Goal: Check status: Check status

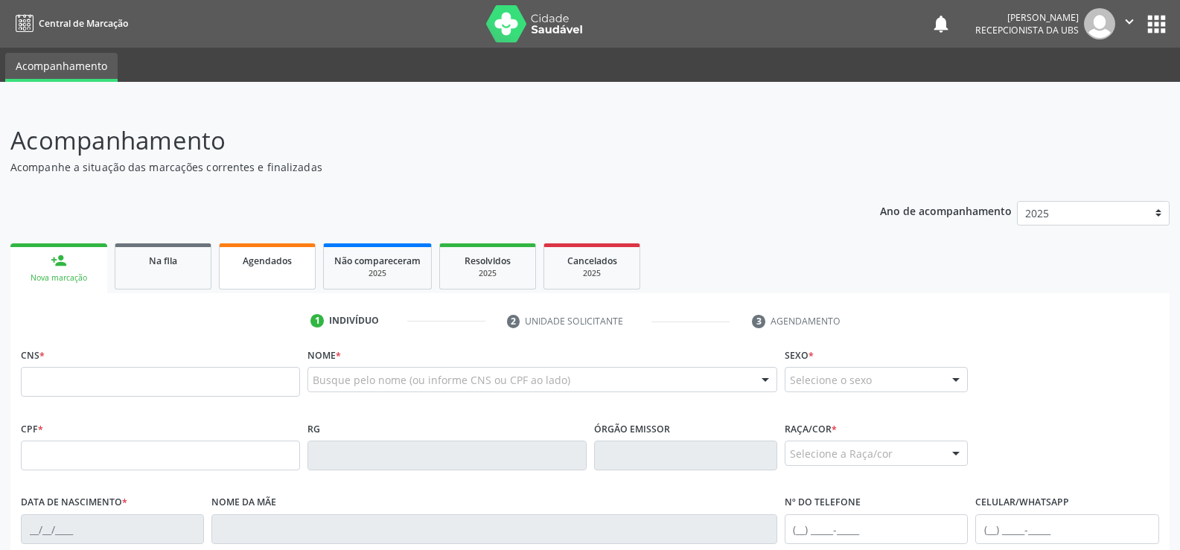
click at [259, 269] on link "Agendados" at bounding box center [267, 266] width 97 height 46
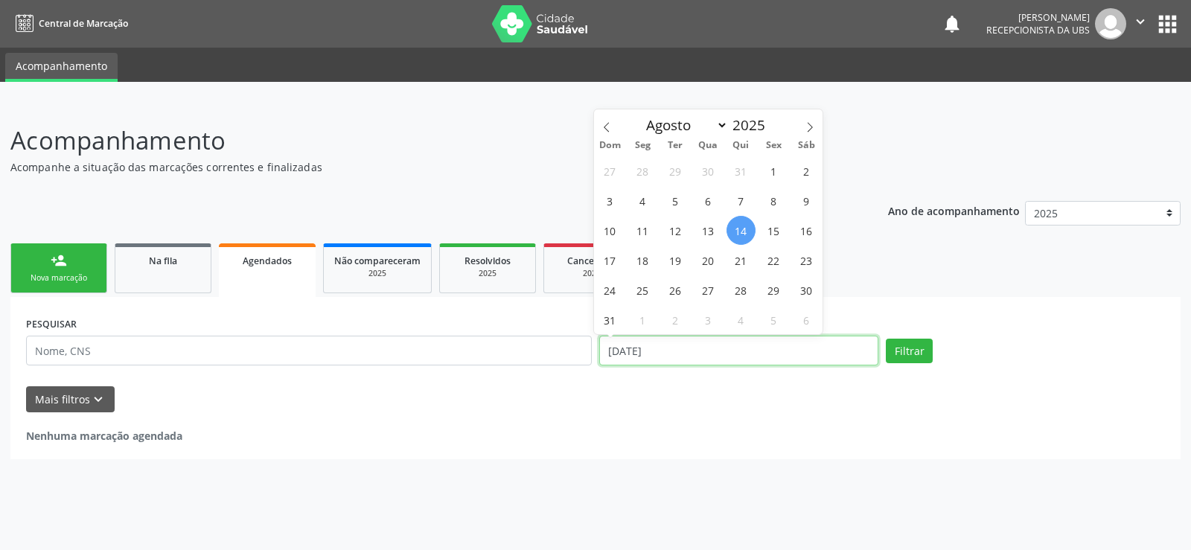
click at [853, 348] on input "[DATE]" at bounding box center [738, 351] width 279 height 30
click at [774, 170] on span "1" at bounding box center [773, 170] width 29 height 29
type input "[DATE]"
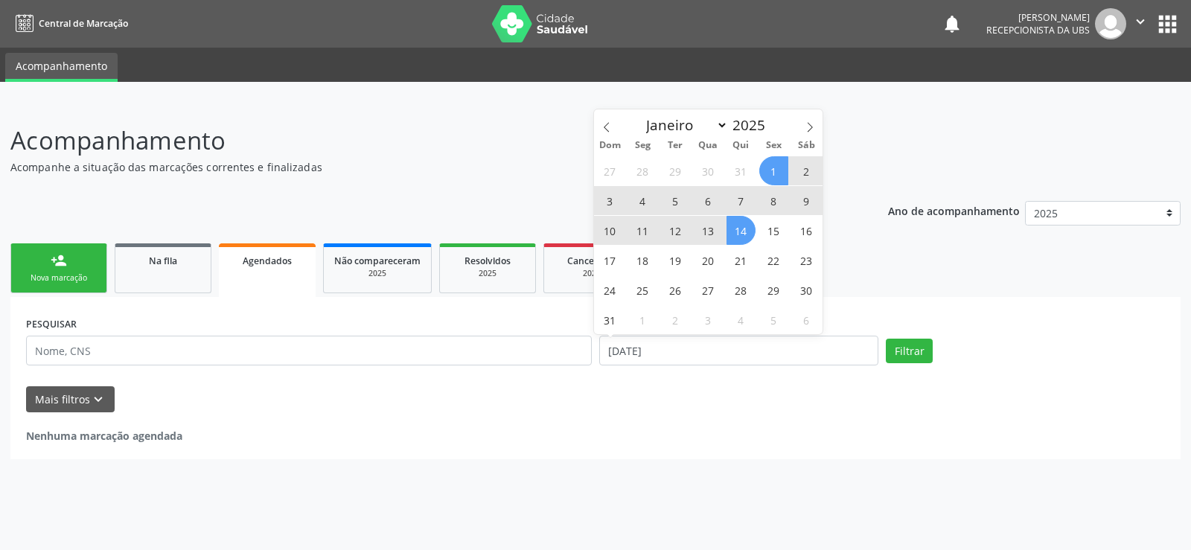
click at [744, 233] on span "14" at bounding box center [741, 230] width 29 height 29
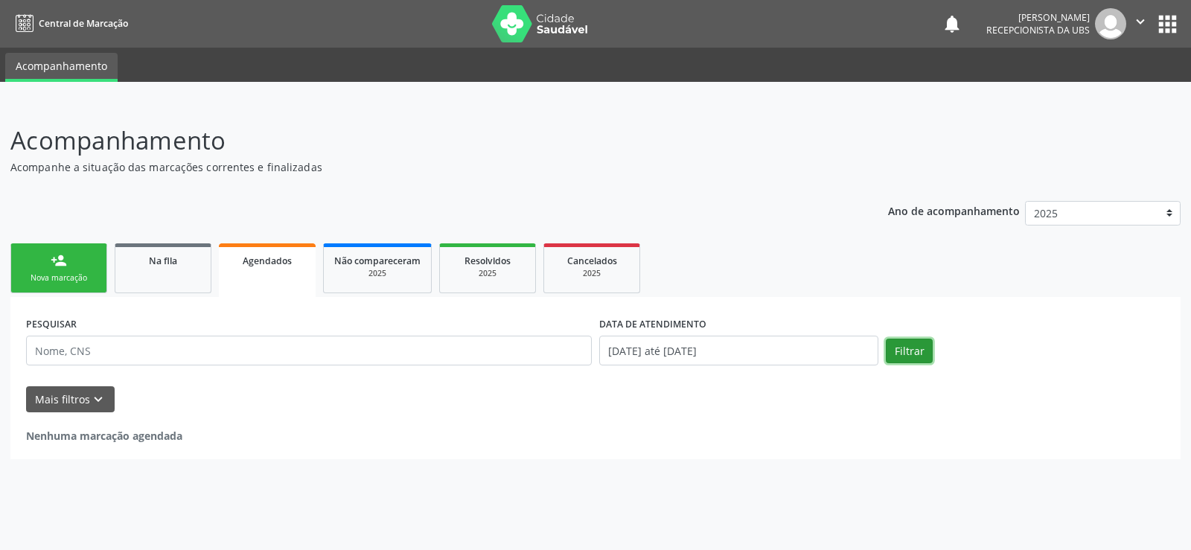
click at [904, 347] on button "Filtrar" at bounding box center [909, 351] width 47 height 25
click at [140, 282] on link "Na fila" at bounding box center [163, 268] width 97 height 50
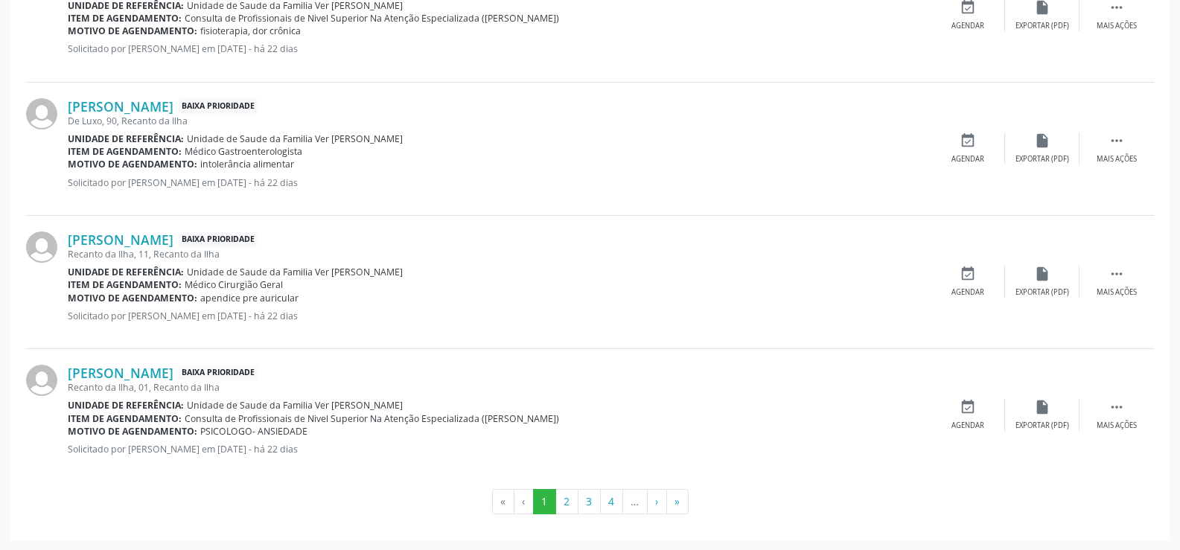
scroll to position [2016, 0]
click at [574, 504] on button "2" at bounding box center [566, 500] width 23 height 25
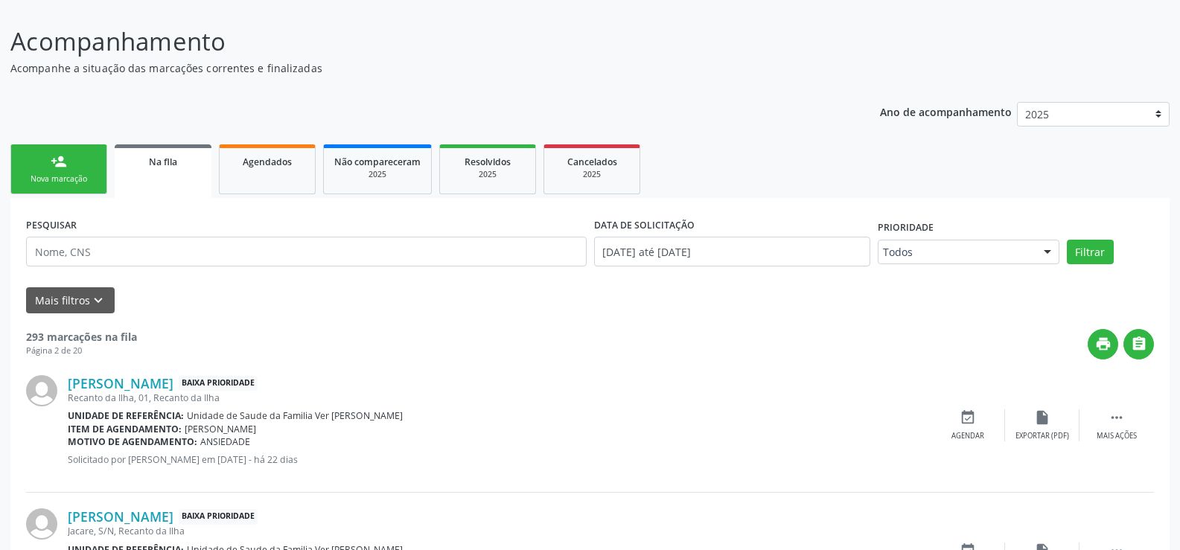
scroll to position [0, 0]
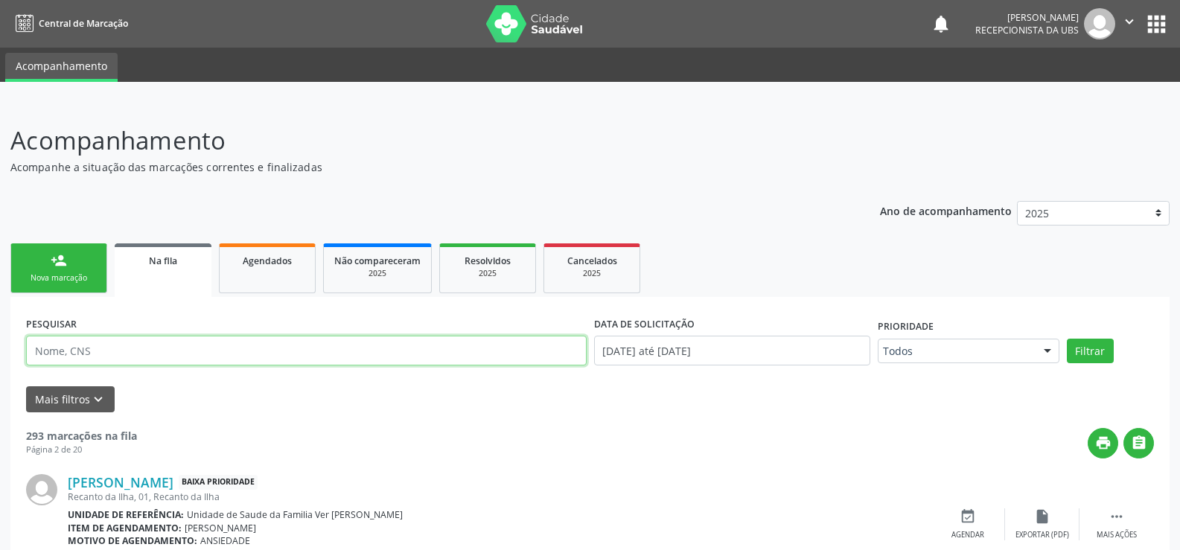
click at [266, 361] on input "text" at bounding box center [306, 351] width 561 height 30
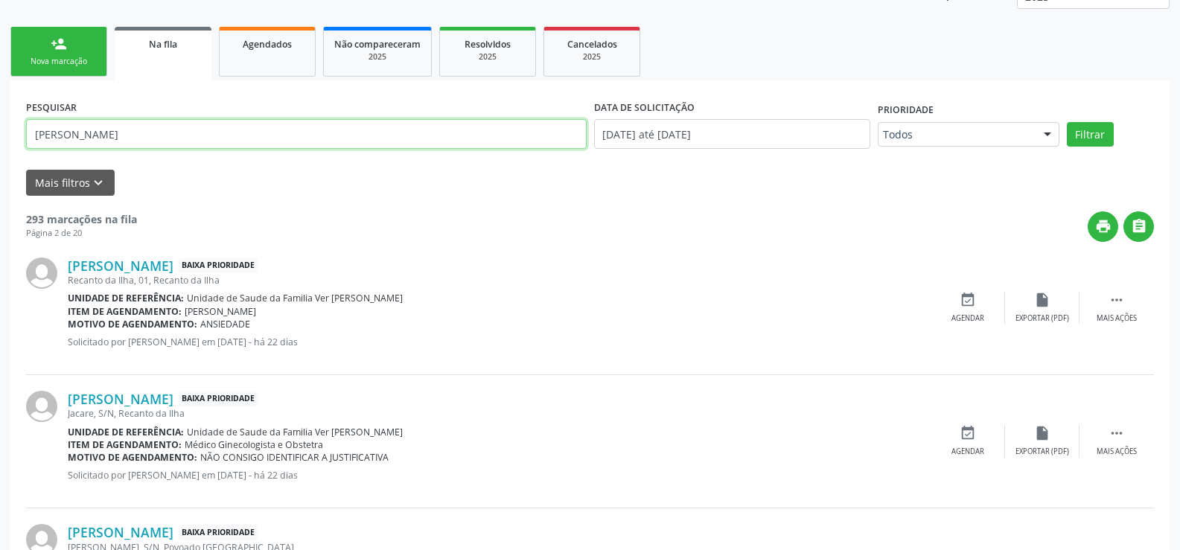
scroll to position [223, 0]
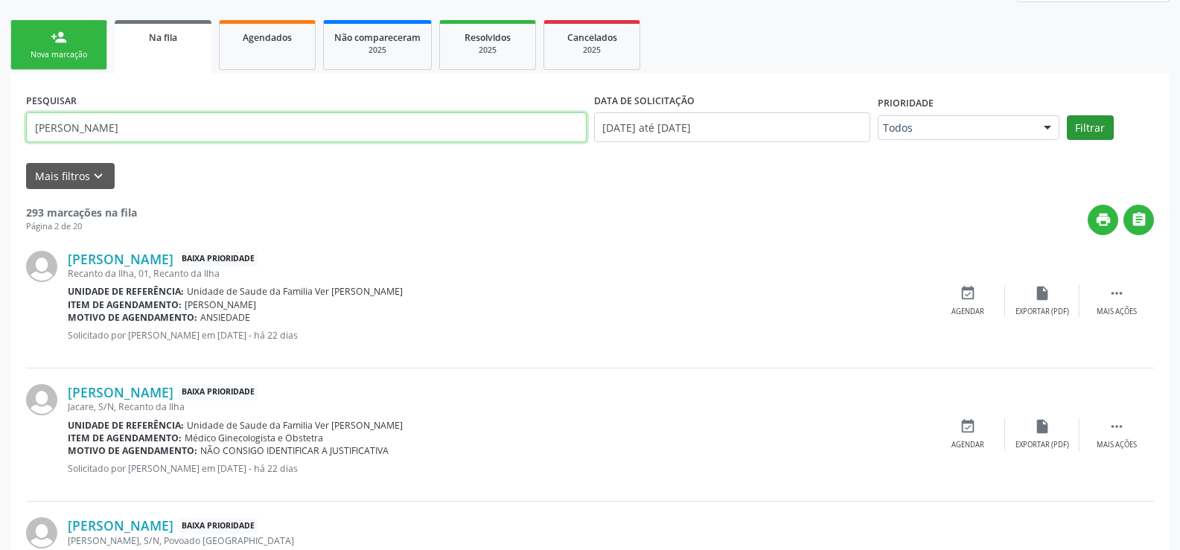
type input "[PERSON_NAME]"
click at [1077, 120] on button "Filtrar" at bounding box center [1090, 127] width 47 height 25
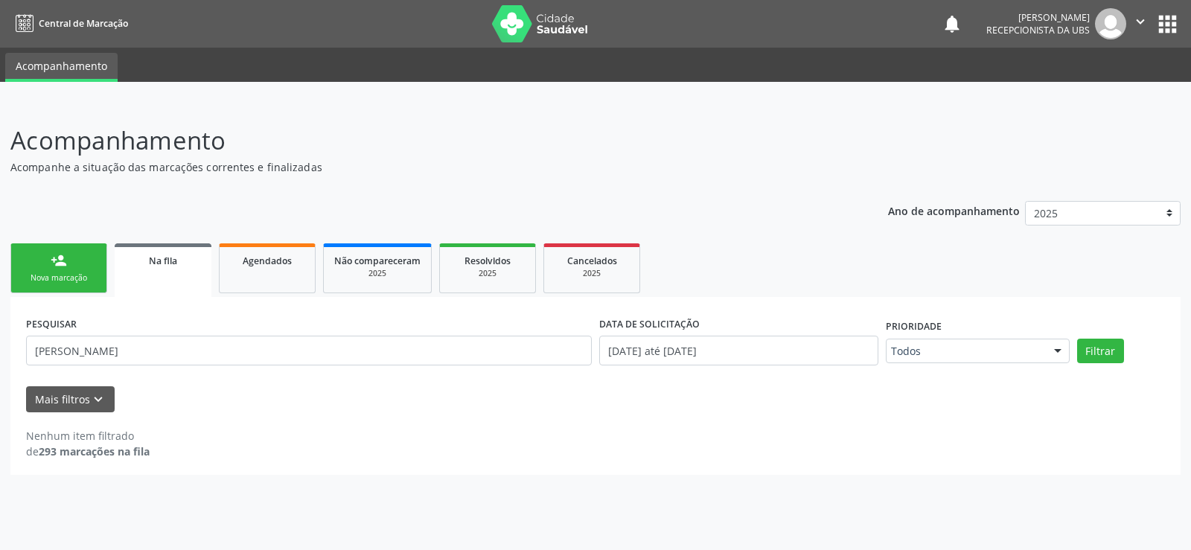
click at [53, 264] on div "person_add" at bounding box center [59, 260] width 16 height 16
